Goal: Navigation & Orientation: Find specific page/section

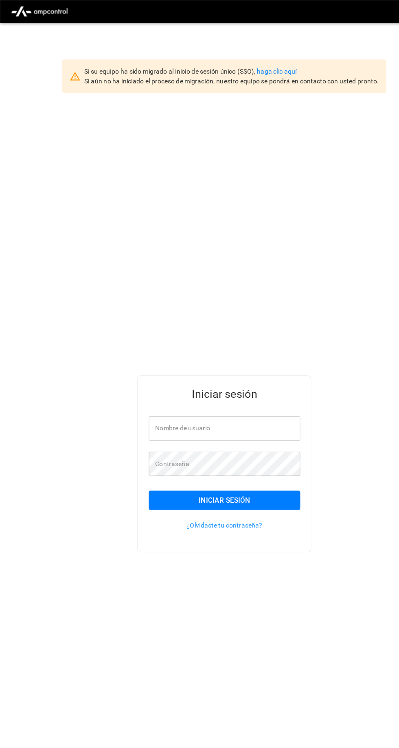
click at [251, 392] on input "Nombre de usuario" at bounding box center [199, 381] width 135 height 22
type input "**********"
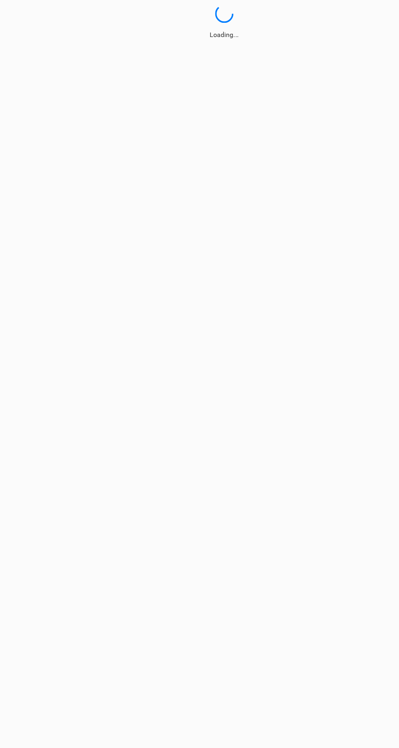
click at [240, 35] on html "Loading..." at bounding box center [199, 17] width 399 height 35
